Goal: Transaction & Acquisition: Download file/media

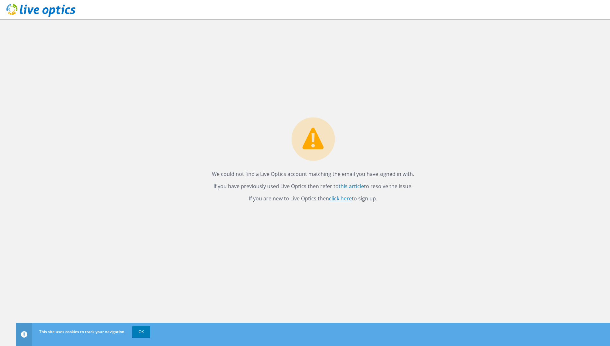
click at [347, 198] on link "click here" at bounding box center [340, 198] width 23 height 7
click at [44, 8] on icon at bounding box center [40, 10] width 69 height 13
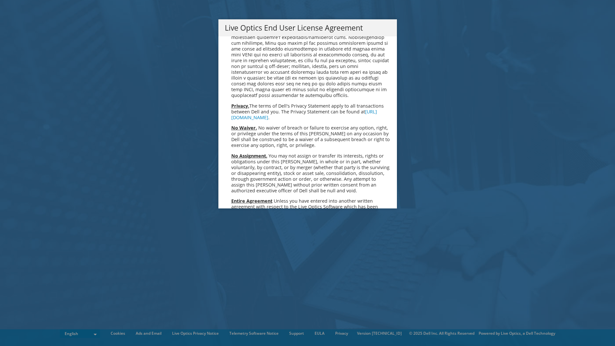
scroll to position [2433, 0]
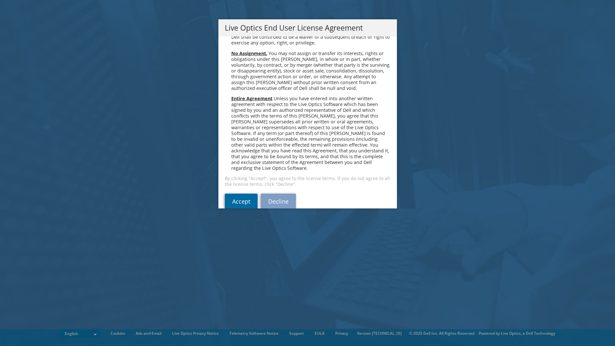
click at [238, 193] on link "Accept" at bounding box center [241, 200] width 33 height 15
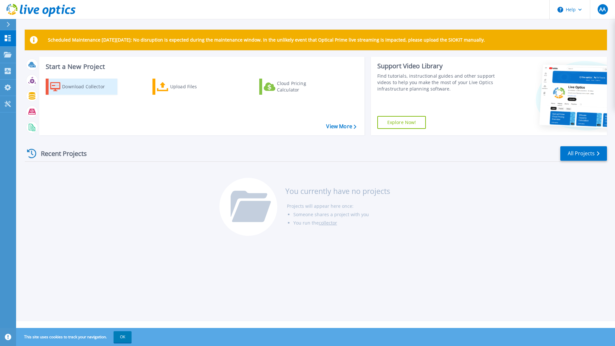
click at [96, 87] on div "Download Collector" at bounding box center [87, 86] width 51 height 13
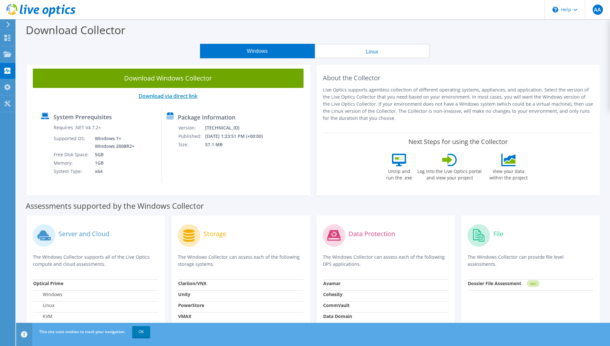
click at [168, 95] on link "Download via direct link" at bounding box center [168, 95] width 59 height 7
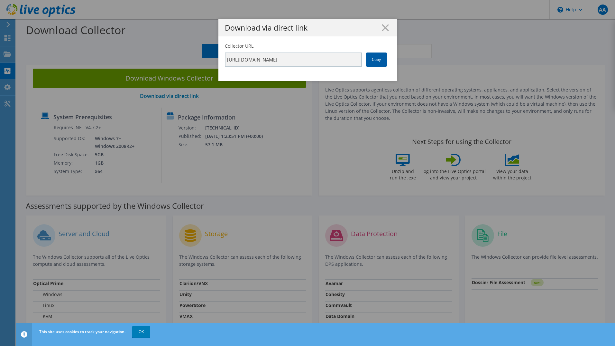
click at [373, 66] on link "Copy" at bounding box center [376, 59] width 21 height 14
drag, startPoint x: 373, startPoint y: 66, endPoint x: 374, endPoint y: 56, distance: 10.1
click at [374, 56] on link "Copy" at bounding box center [376, 59] width 21 height 14
drag, startPoint x: 374, startPoint y: 56, endPoint x: 364, endPoint y: 34, distance: 24.8
click at [364, 34] on div "Download via direct link" at bounding box center [307, 27] width 179 height 17
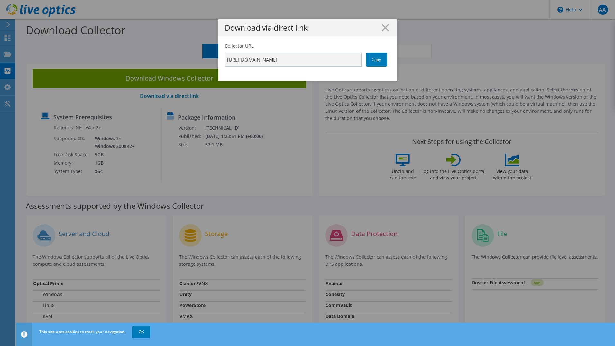
click at [387, 28] on h1 "Download via direct link" at bounding box center [308, 27] width 166 height 7
click at [378, 29] on h1 "Download via direct link" at bounding box center [308, 27] width 166 height 7
click at [383, 30] on icon at bounding box center [385, 27] width 7 height 7
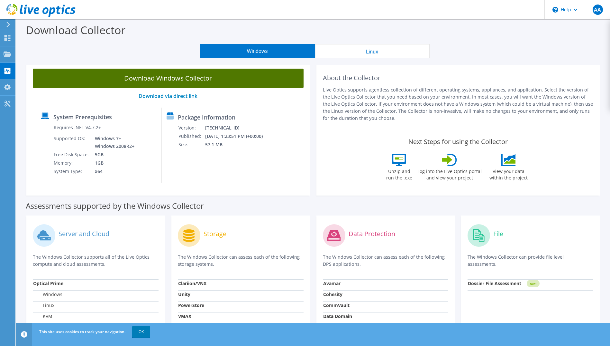
click at [211, 81] on link "Download Windows Collector" at bounding box center [168, 78] width 271 height 19
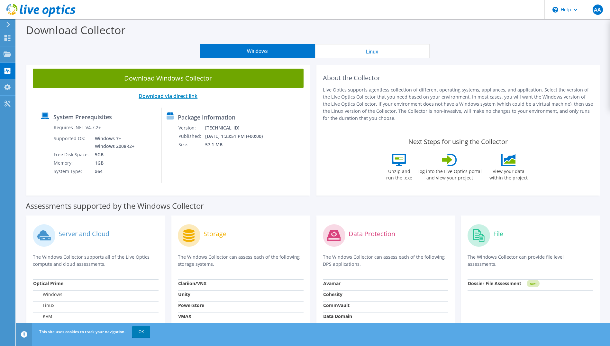
click at [184, 98] on link "Download via direct link" at bounding box center [168, 95] width 59 height 7
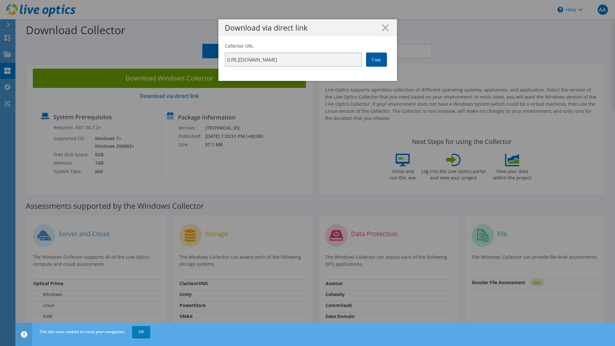
click at [366, 61] on link "Copy" at bounding box center [376, 59] width 21 height 14
